Goal: Information Seeking & Learning: Learn about a topic

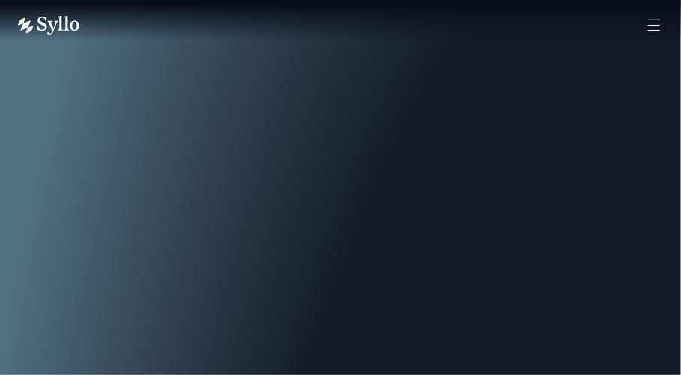
scroll to position [331, 0]
click at [654, 25] on icon at bounding box center [654, 24] width 11 height 10
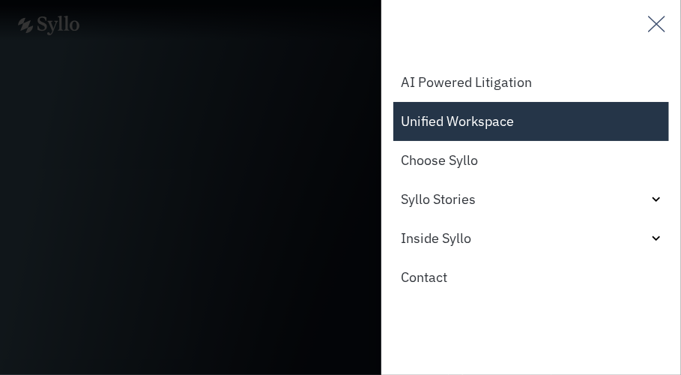
click at [468, 127] on link "Unified Workspace" at bounding box center [532, 121] width 276 height 39
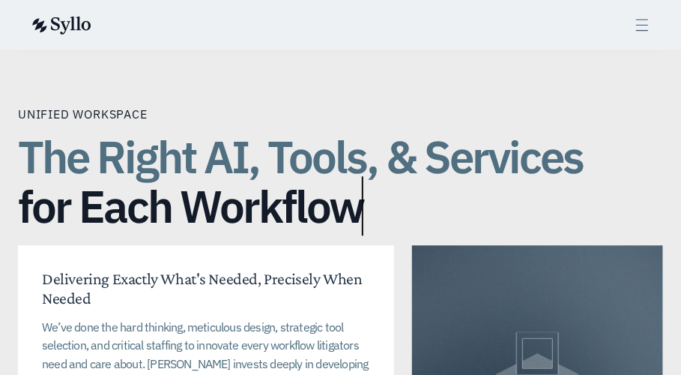
scroll to position [3337, 0]
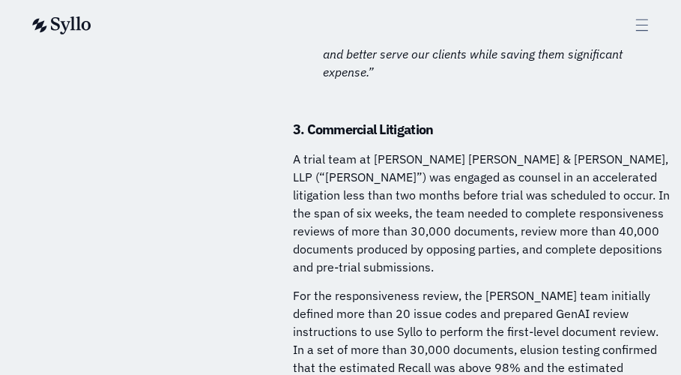
scroll to position [8424, 0]
